Goal: Transaction & Acquisition: Purchase product/service

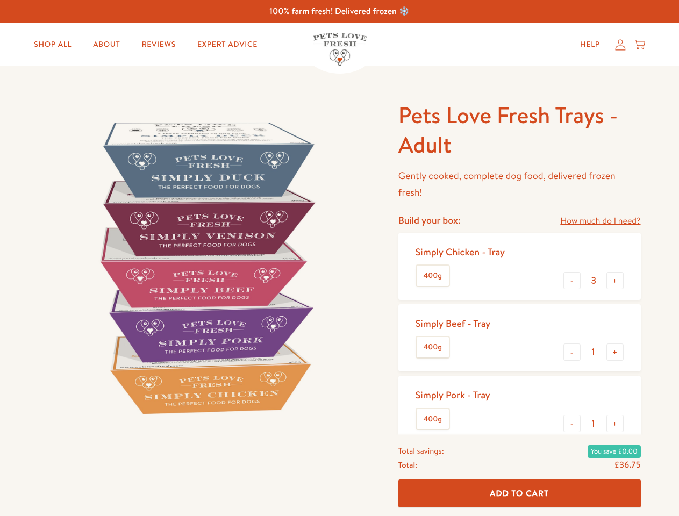
click at [339, 258] on img at bounding box center [206, 268] width 334 height 334
click at [600, 221] on link "How much do I need?" at bounding box center [600, 221] width 80 height 15
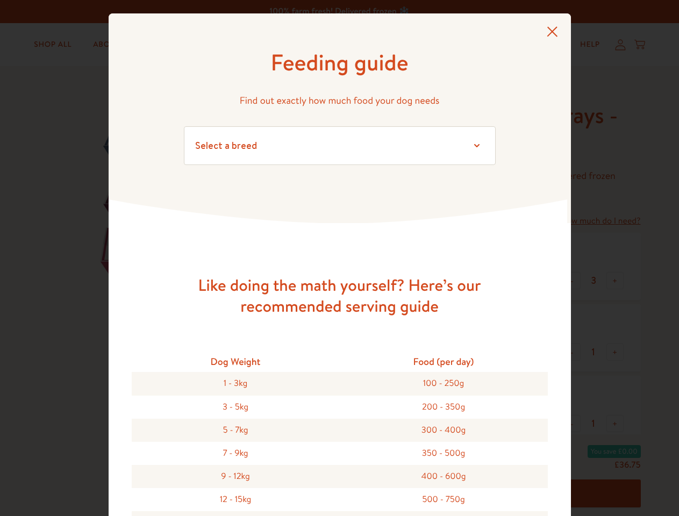
click at [572, 281] on div "Feeding guide Find out exactly how much food your dog needs Select a breed Affe…" at bounding box center [339, 258] width 679 height 516
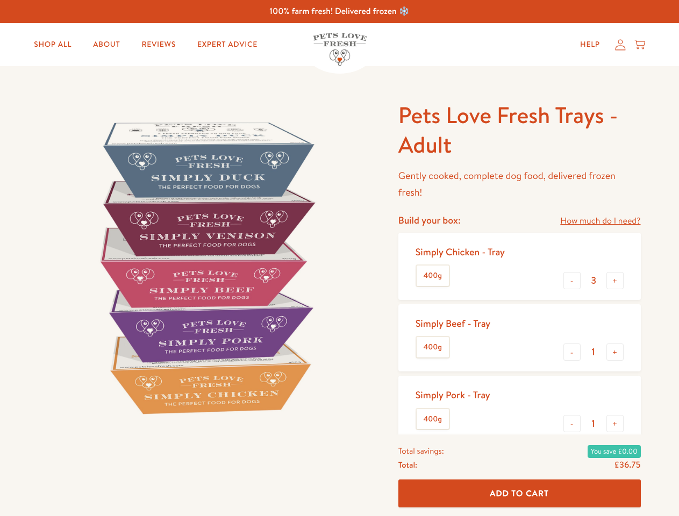
click at [615, 281] on button "+" at bounding box center [615, 280] width 17 height 17
type input "4"
click at [572, 352] on button "-" at bounding box center [572, 352] width 17 height 17
click at [615, 352] on button "+" at bounding box center [615, 352] width 17 height 17
type input "1"
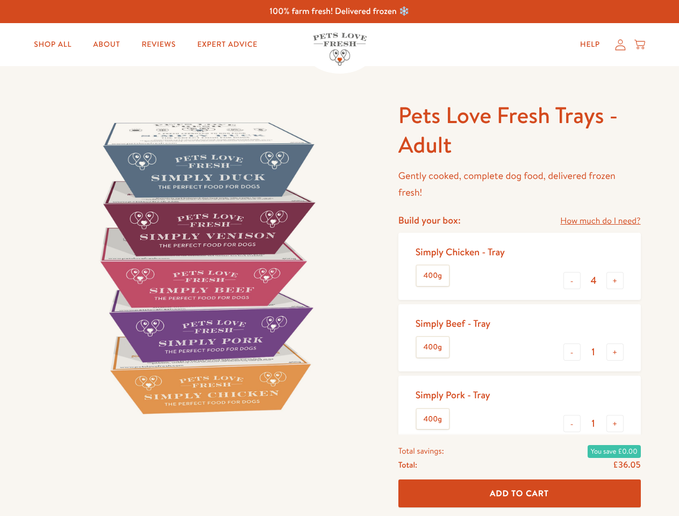
click at [572, 424] on button "-" at bounding box center [572, 423] width 17 height 17
click at [615, 424] on button "+" at bounding box center [615, 423] width 17 height 17
type input "1"
click at [520, 494] on span "Add To Cart" at bounding box center [519, 493] width 59 height 11
